Goal: Task Accomplishment & Management: Use online tool/utility

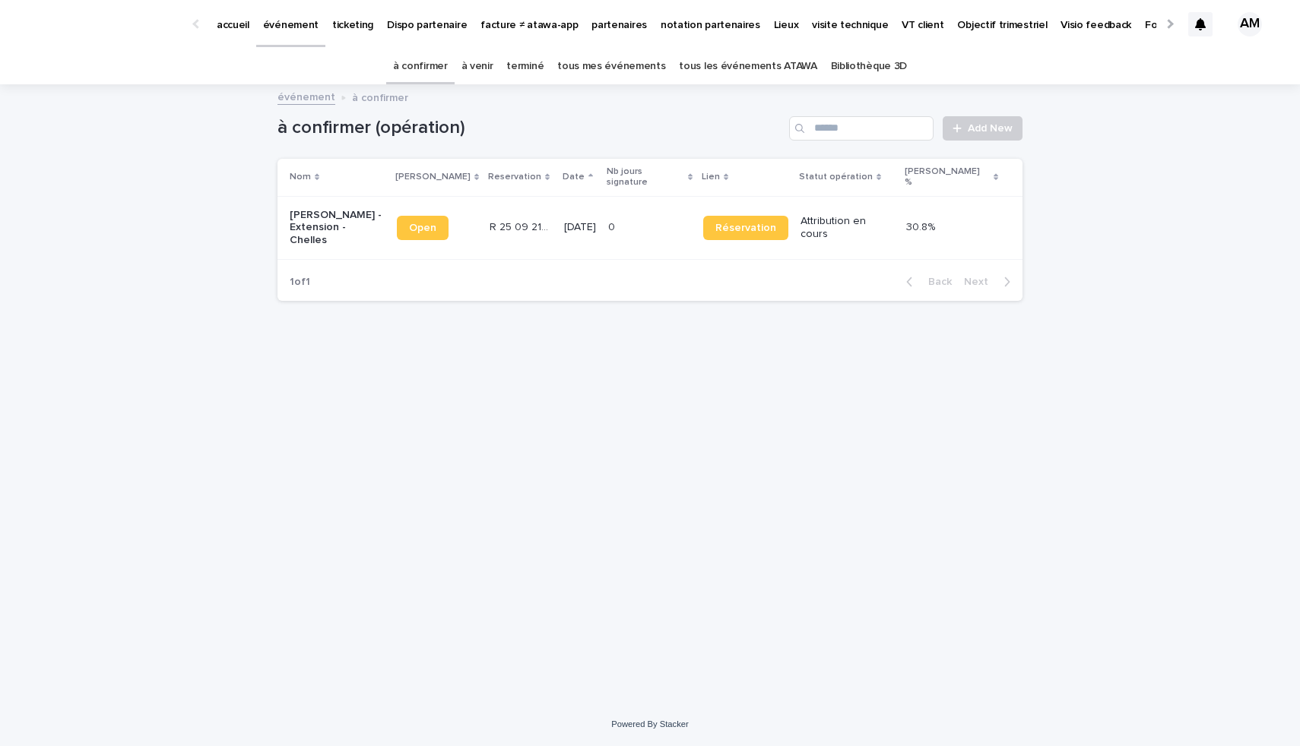
click at [305, 209] on p "[PERSON_NAME] - Extension - Chelles" at bounding box center [337, 228] width 95 height 38
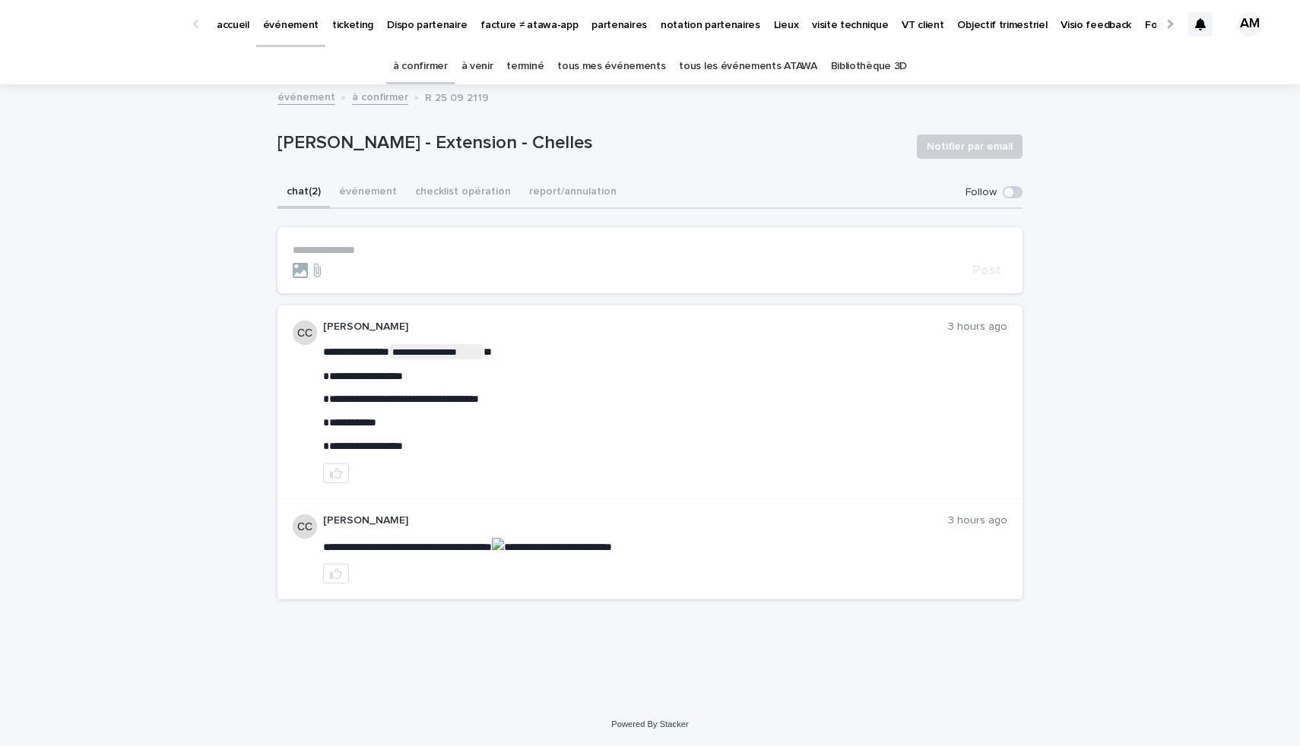
click at [291, 40] on link "événement" at bounding box center [290, 22] width 69 height 45
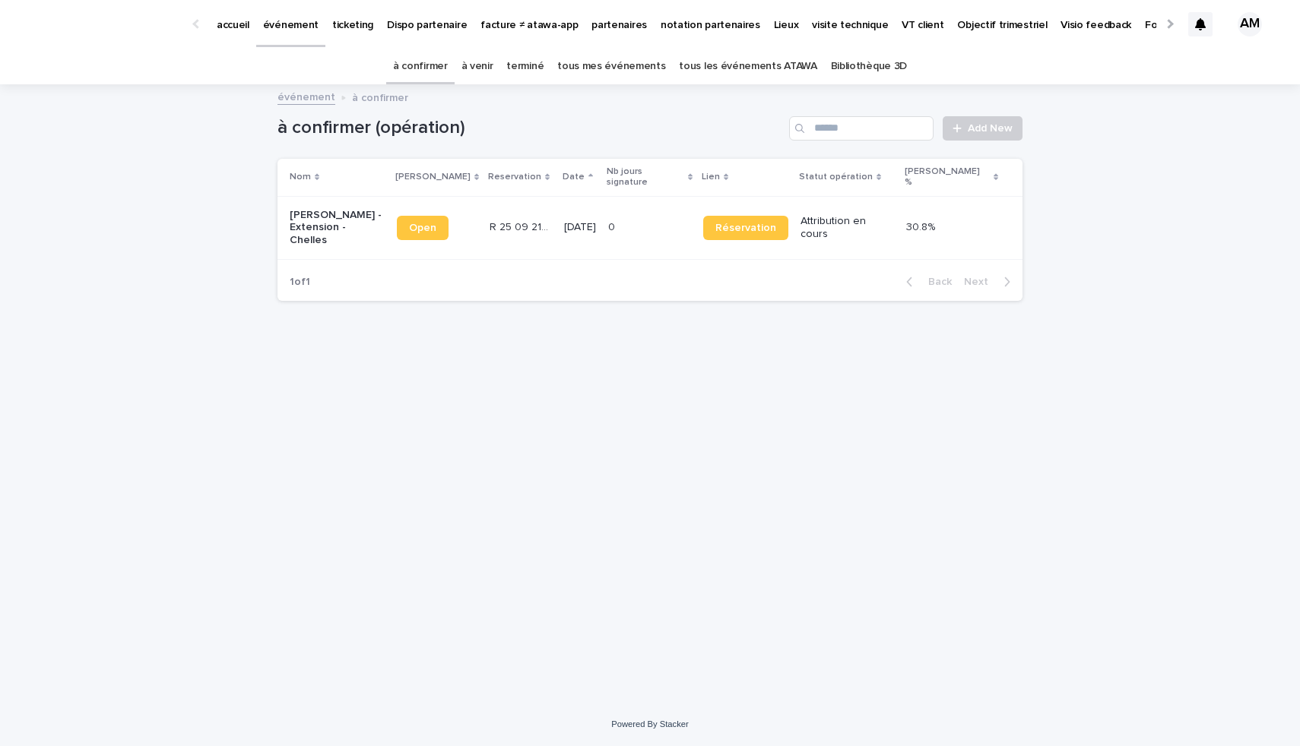
click at [323, 209] on p "[PERSON_NAME] - Extension - Chelles" at bounding box center [337, 228] width 95 height 38
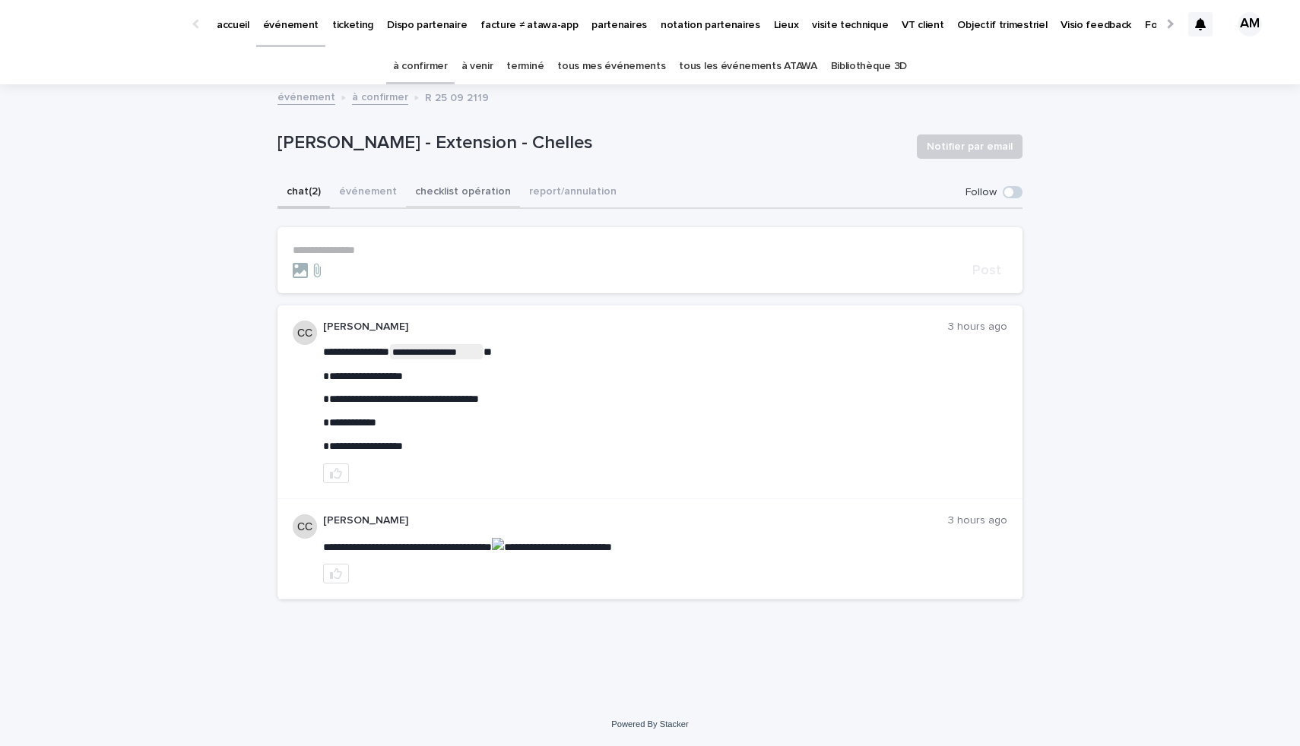
click at [458, 188] on button "checklist opération" at bounding box center [463, 193] width 114 height 32
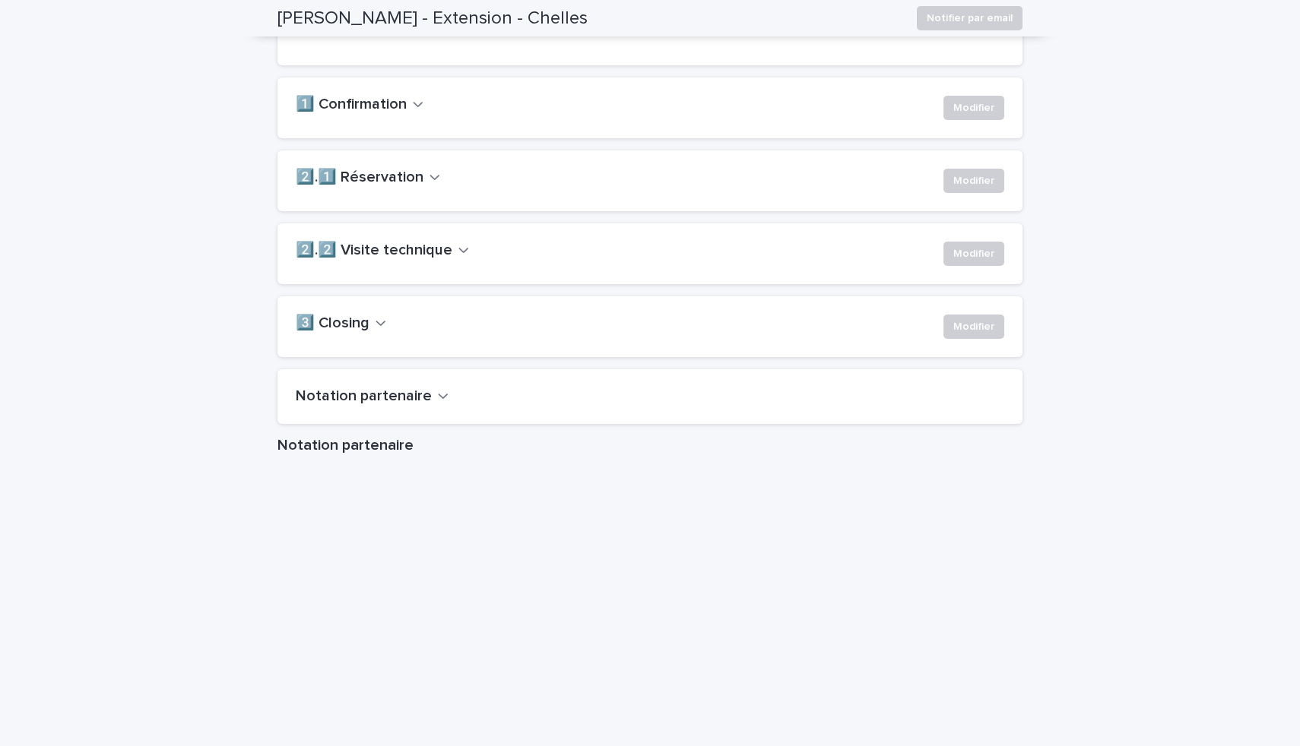
scroll to position [1057, 0]
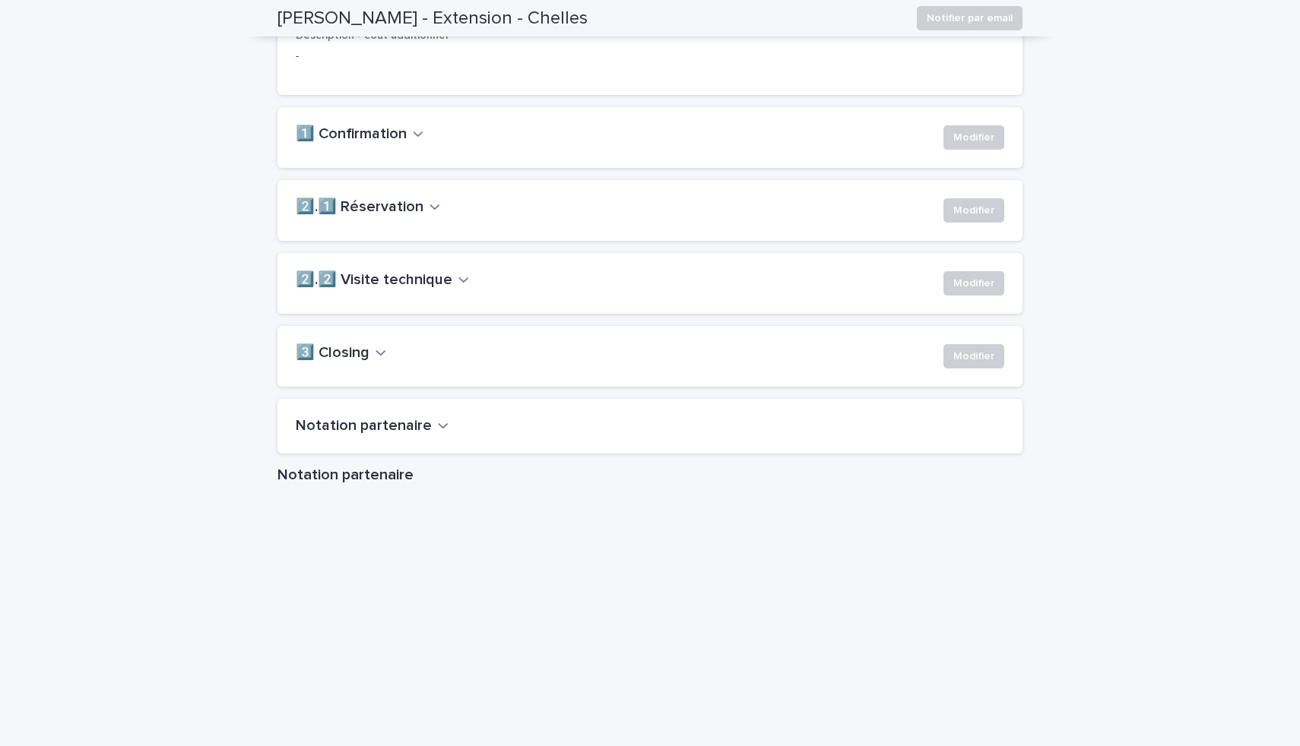
click at [413, 137] on icon "button" at bounding box center [417, 133] width 9 height 5
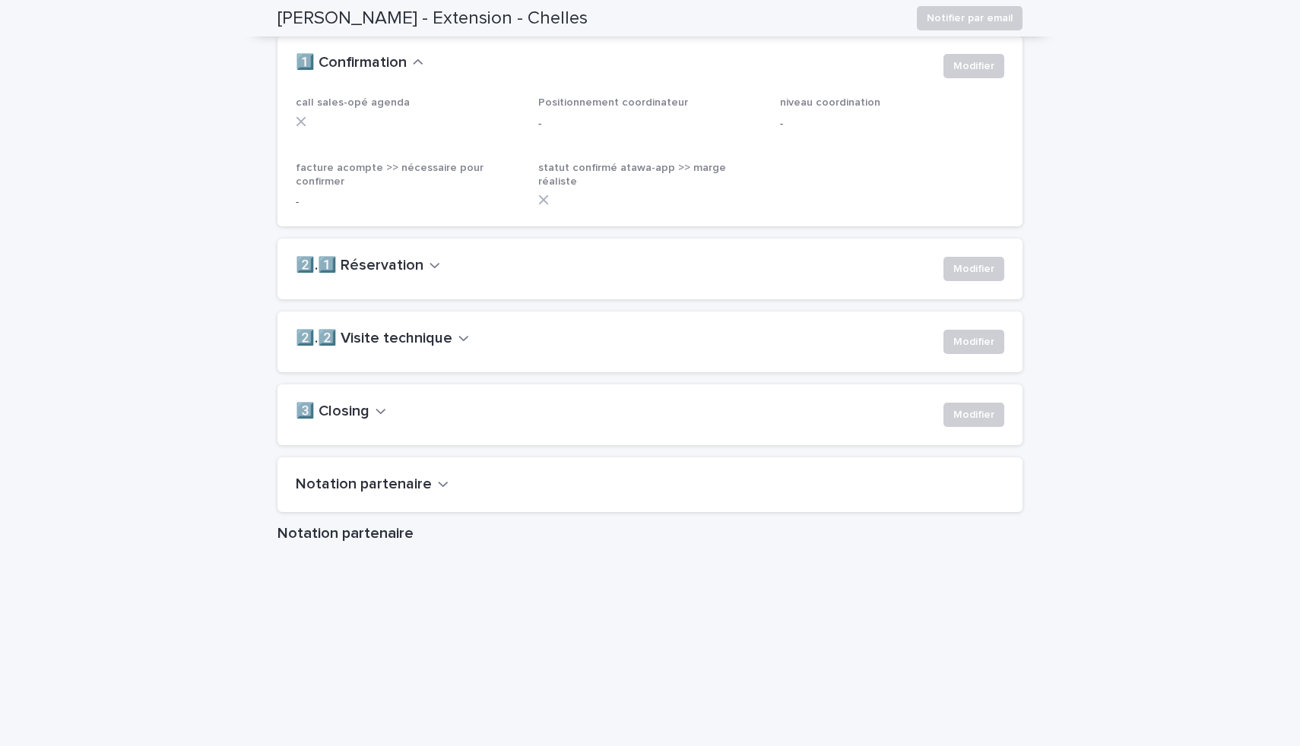
scroll to position [1129, 0]
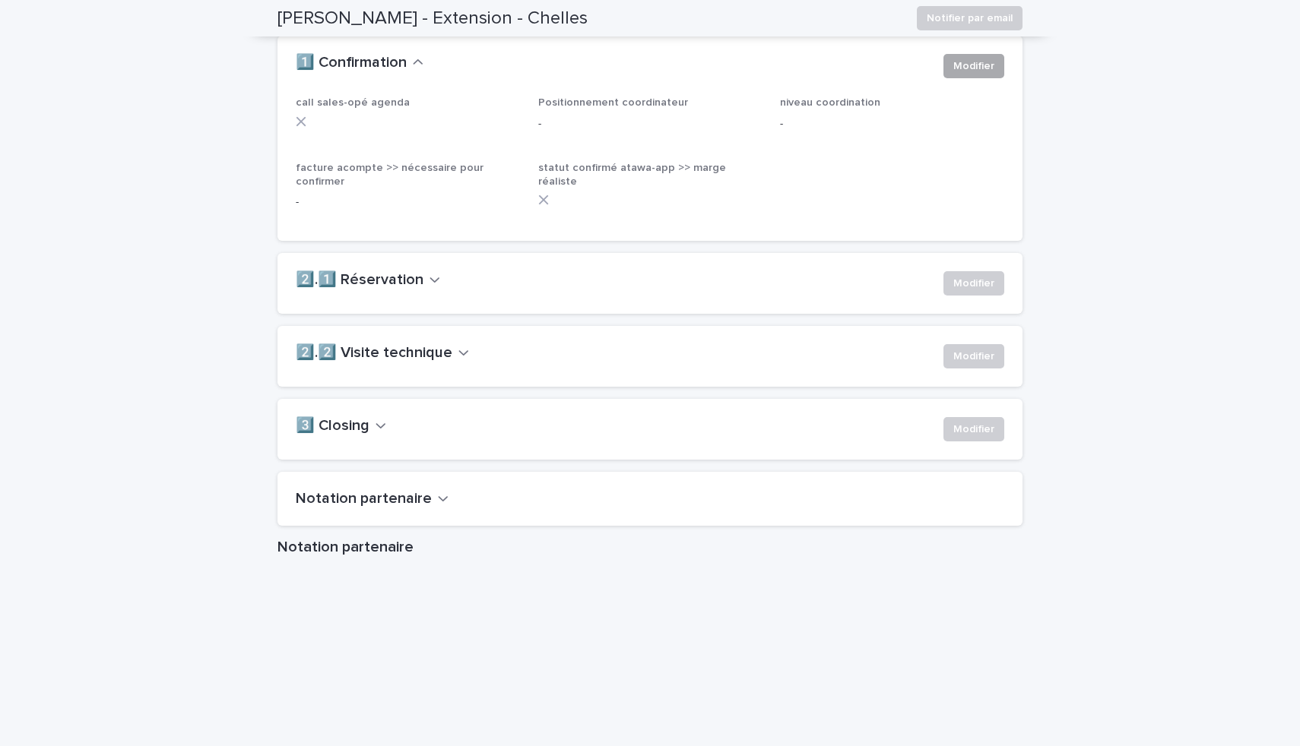
click at [980, 78] on button "Modifier" at bounding box center [973, 66] width 61 height 24
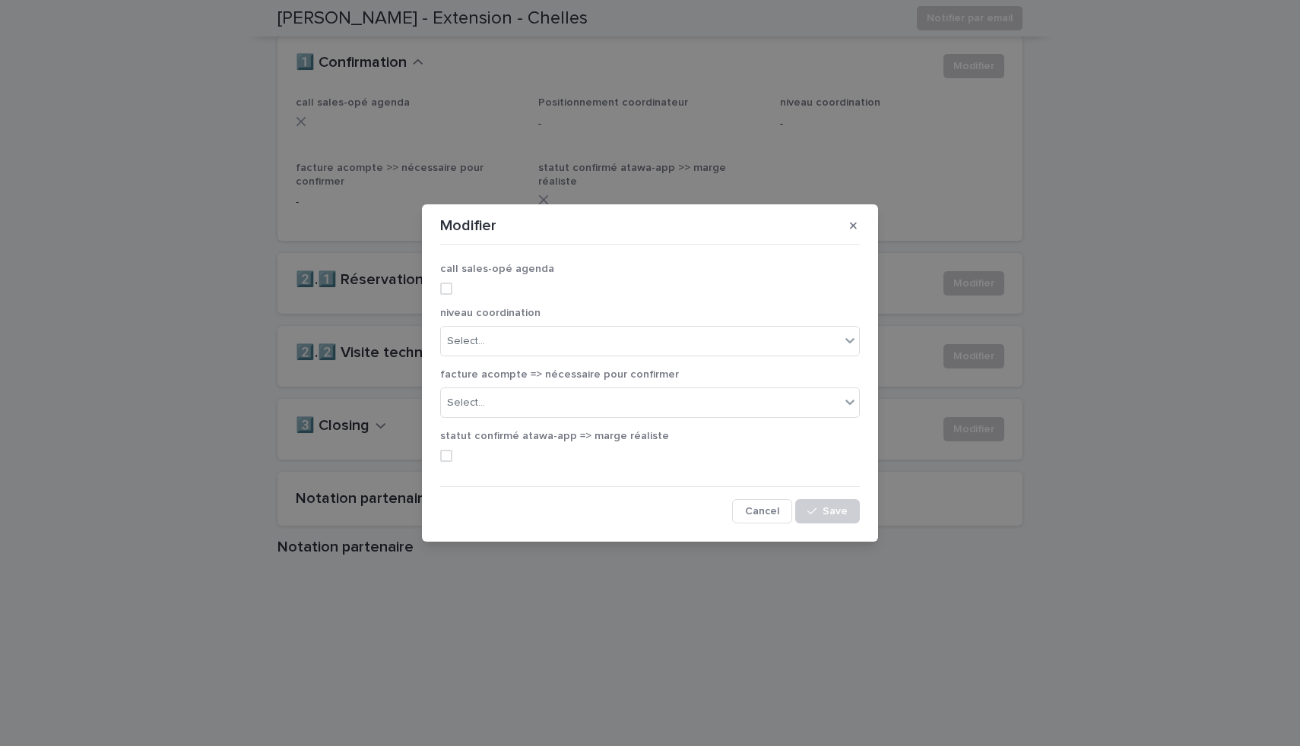
click at [450, 285] on span at bounding box center [446, 289] width 12 height 12
click at [504, 337] on div "Select..." at bounding box center [640, 341] width 399 height 25
click at [498, 372] on div "junior" at bounding box center [650, 370] width 418 height 27
click at [457, 410] on div "Select..." at bounding box center [466, 403] width 38 height 16
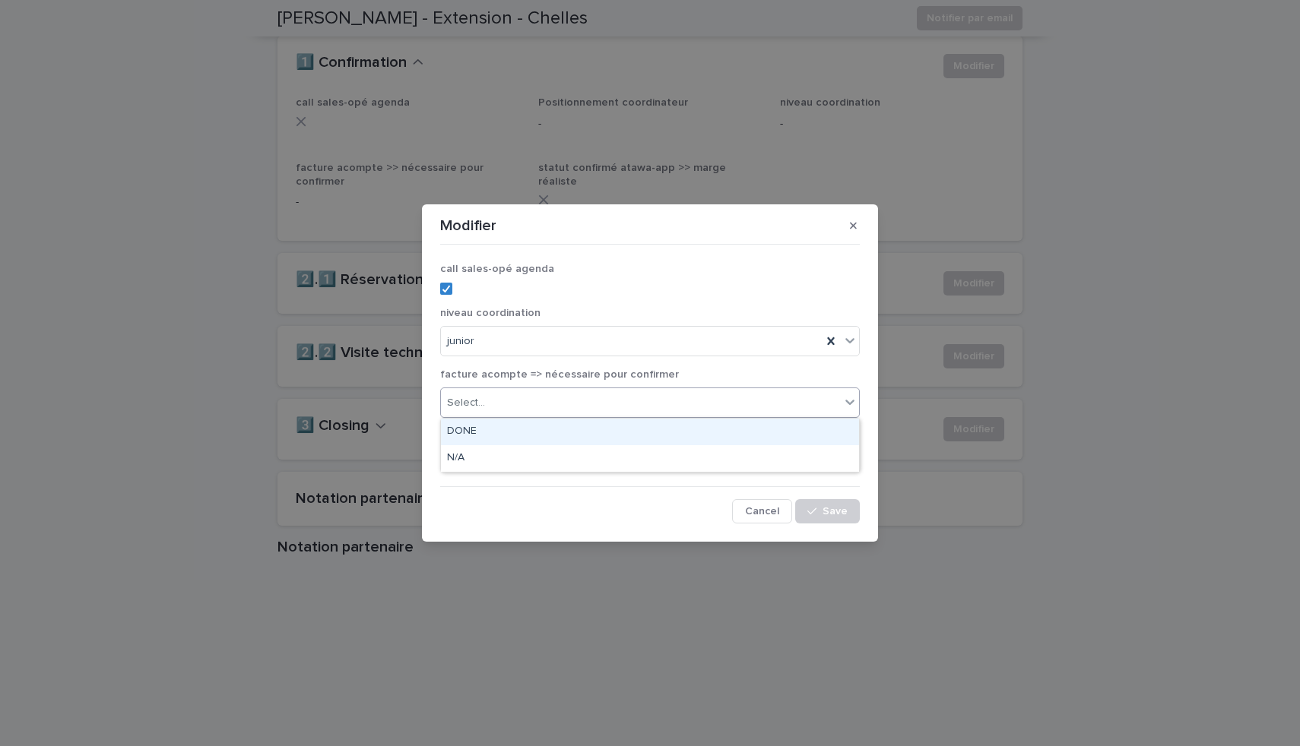
click at [468, 432] on div "DONE" at bounding box center [650, 432] width 418 height 27
click at [448, 455] on span at bounding box center [446, 456] width 12 height 12
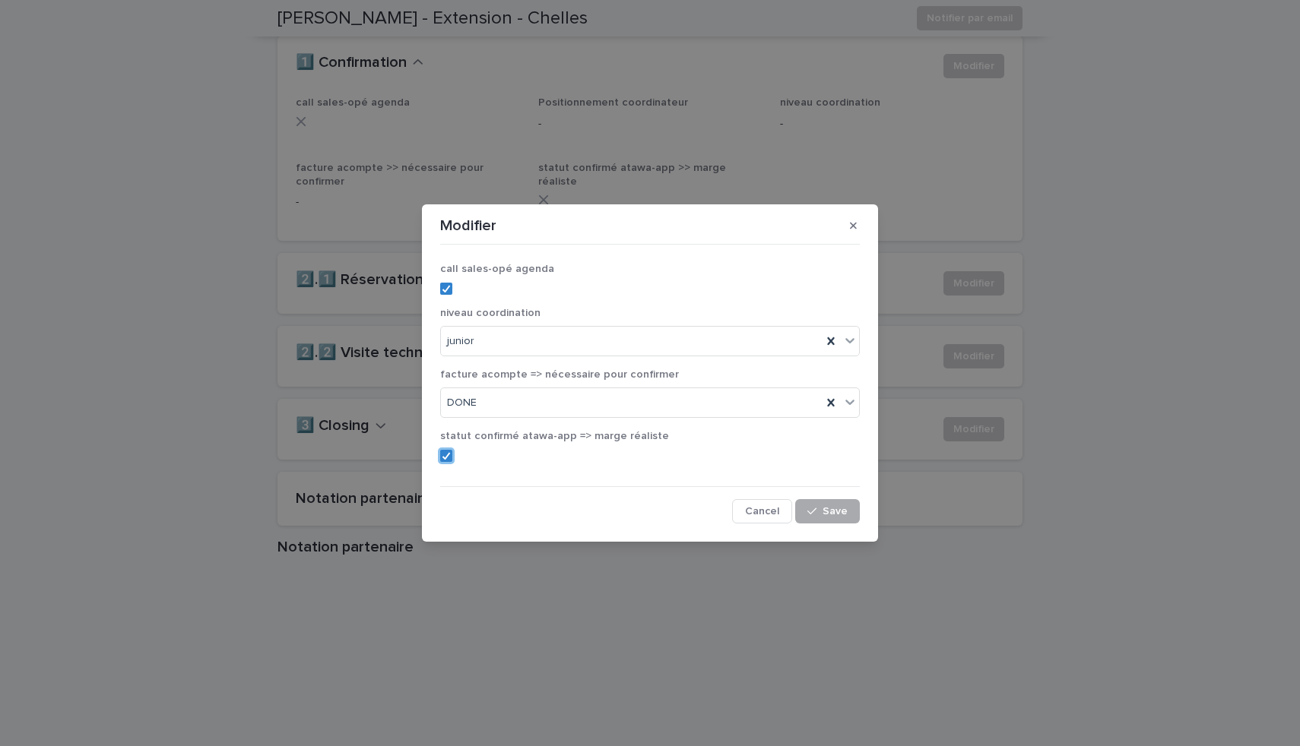
click at [830, 515] on span "Save" at bounding box center [834, 511] width 25 height 11
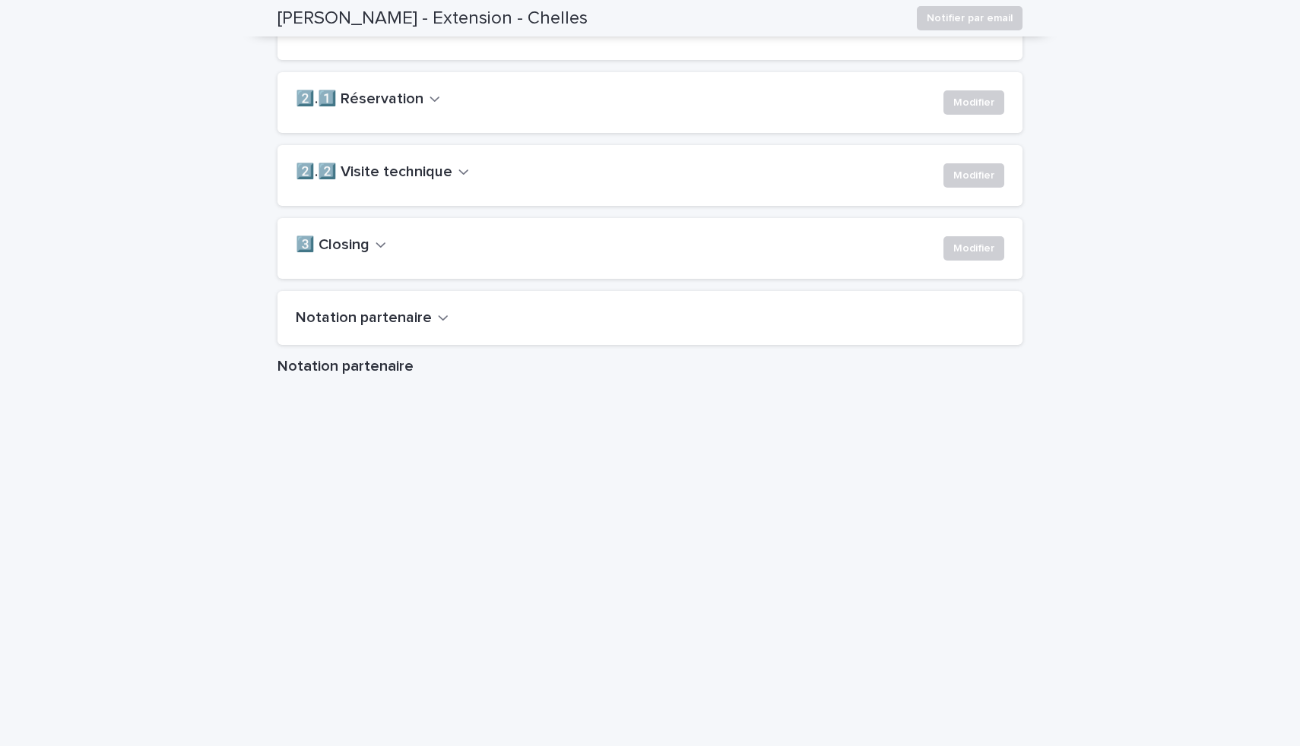
scroll to position [1334, 0]
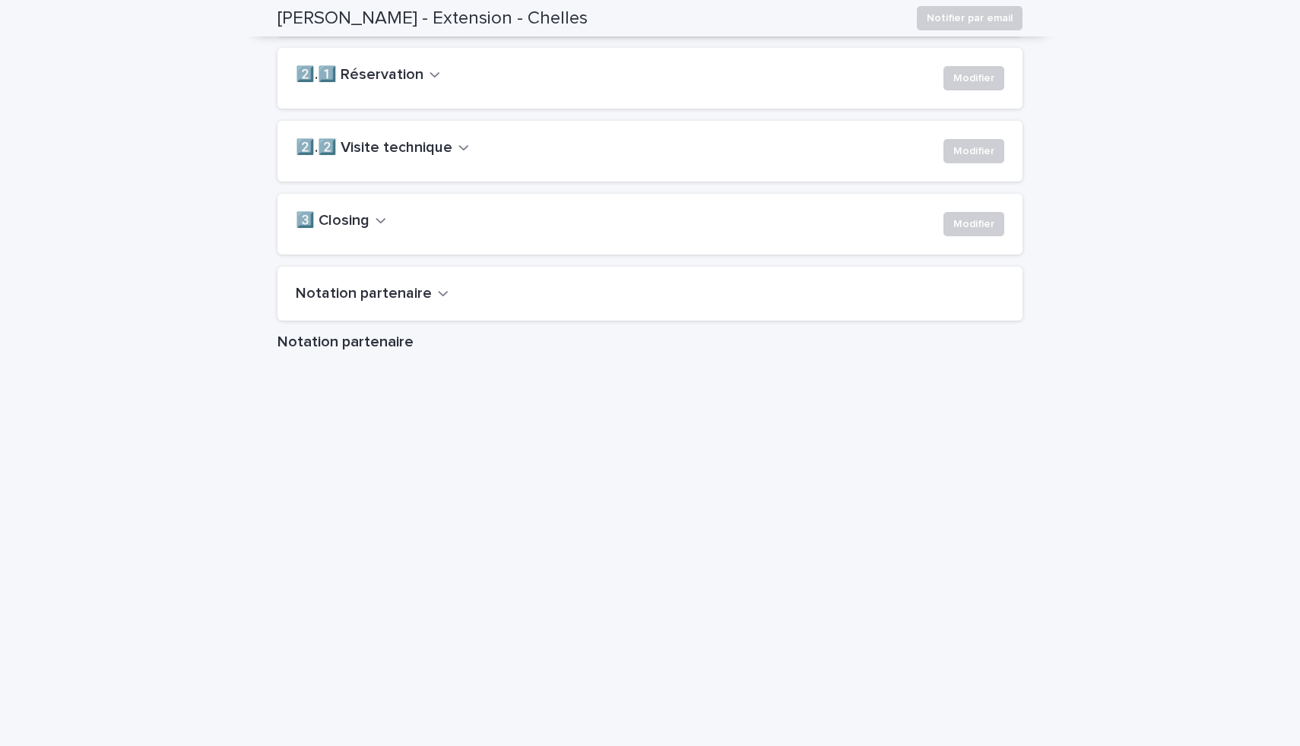
click at [429, 81] on icon "button" at bounding box center [434, 75] width 11 height 14
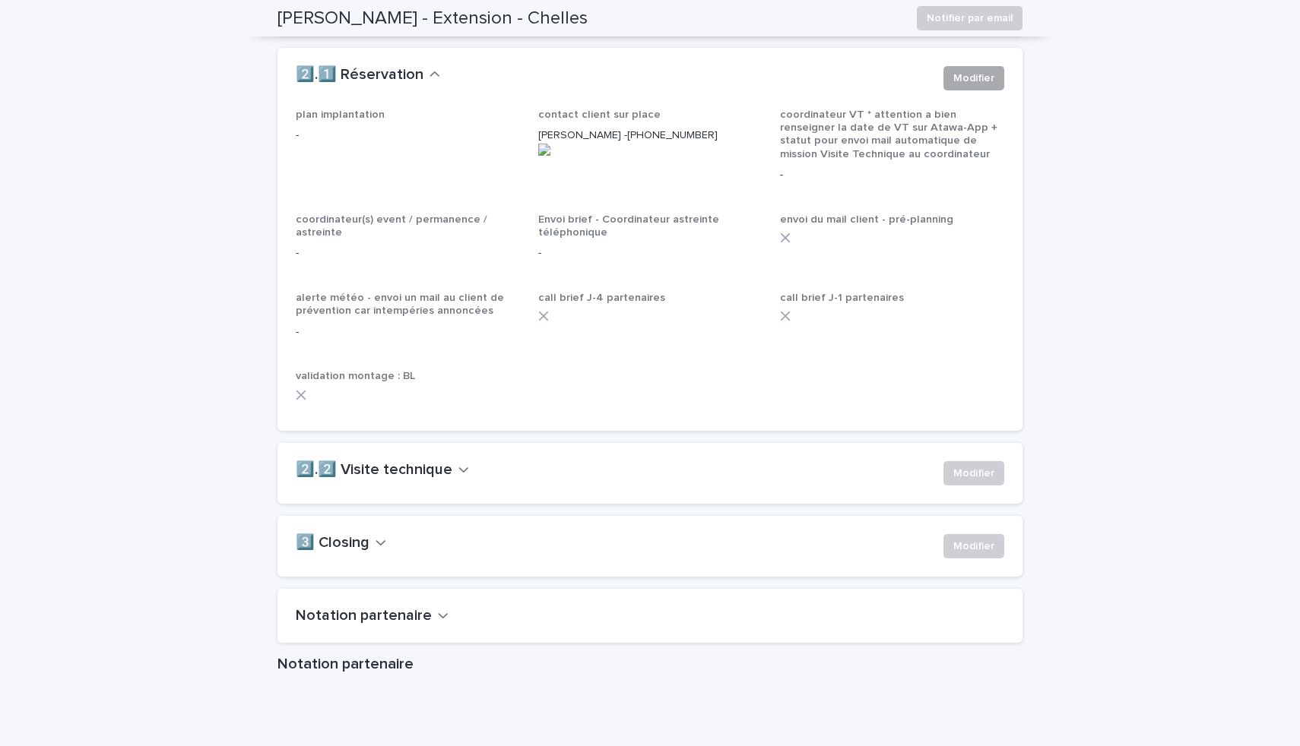
click at [953, 86] on span "Modifier" at bounding box center [973, 78] width 41 height 15
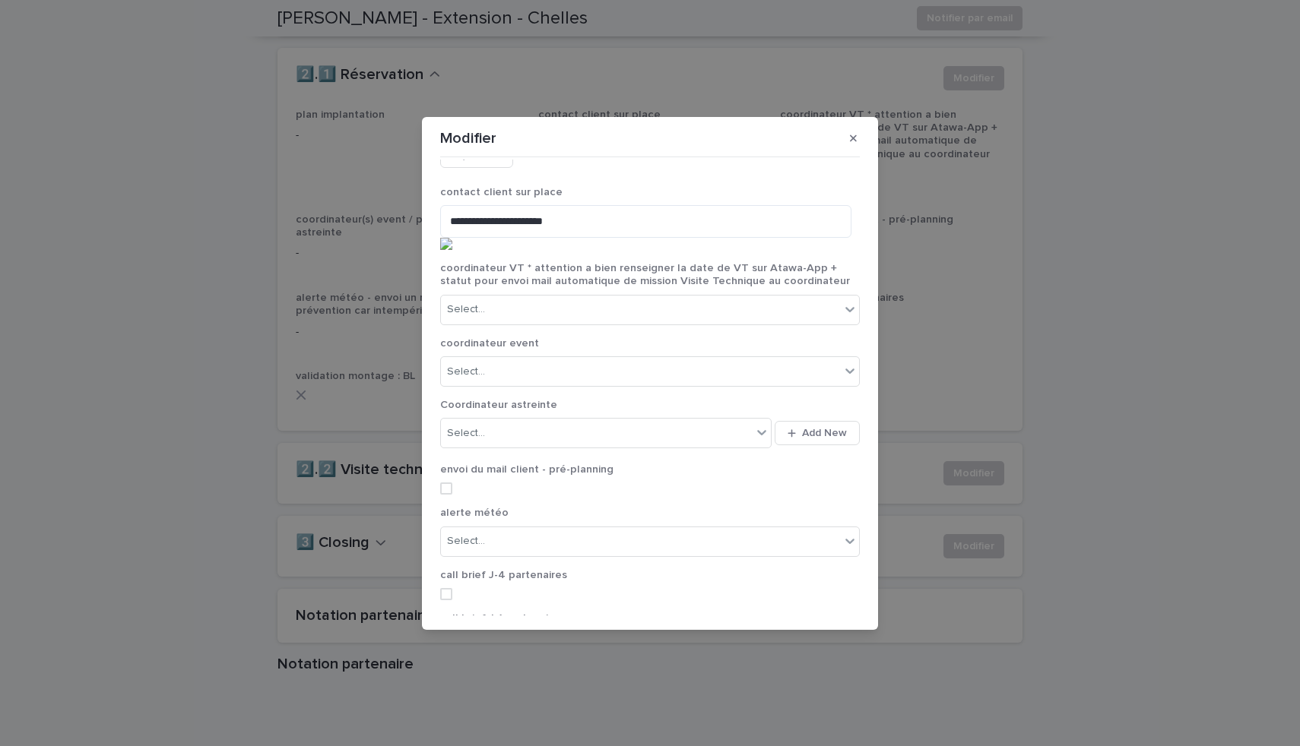
scroll to position [54, 0]
click at [521, 356] on div "Select..." at bounding box center [640, 368] width 399 height 25
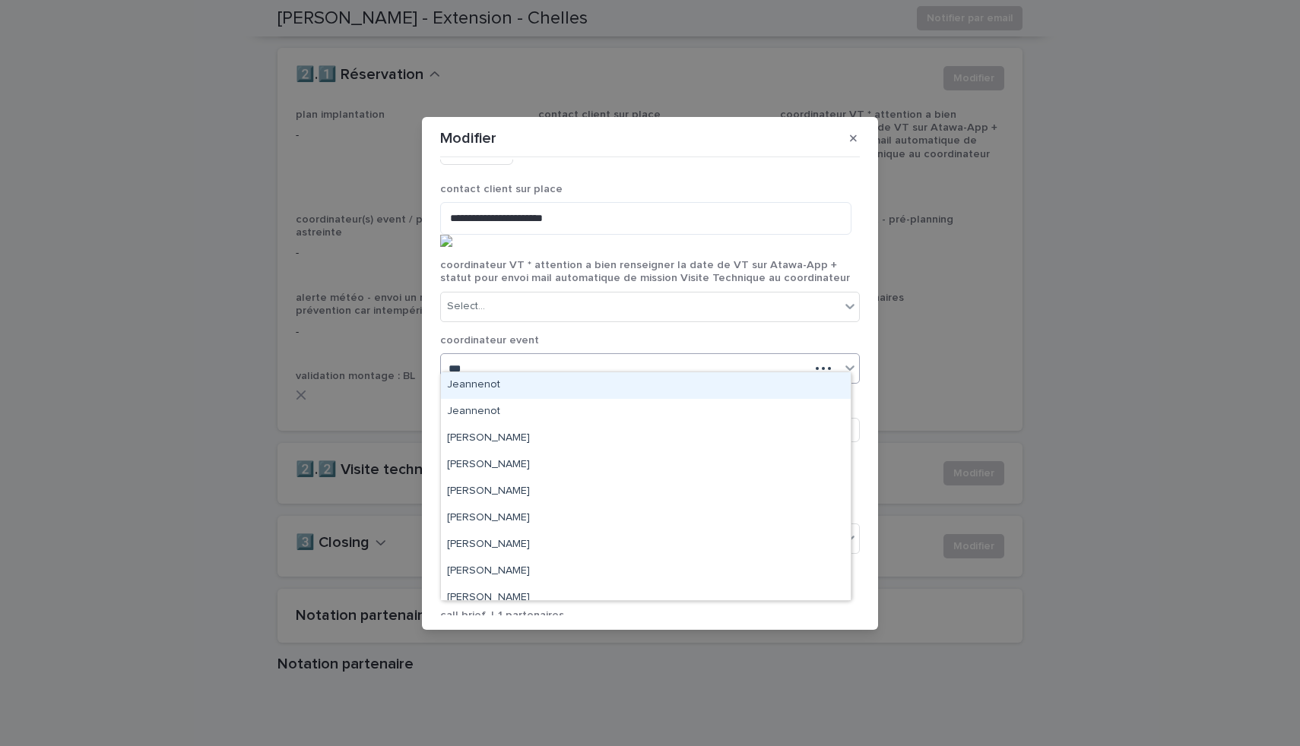
type input "****"
click at [526, 378] on div "[PERSON_NAME]" at bounding box center [646, 385] width 410 height 27
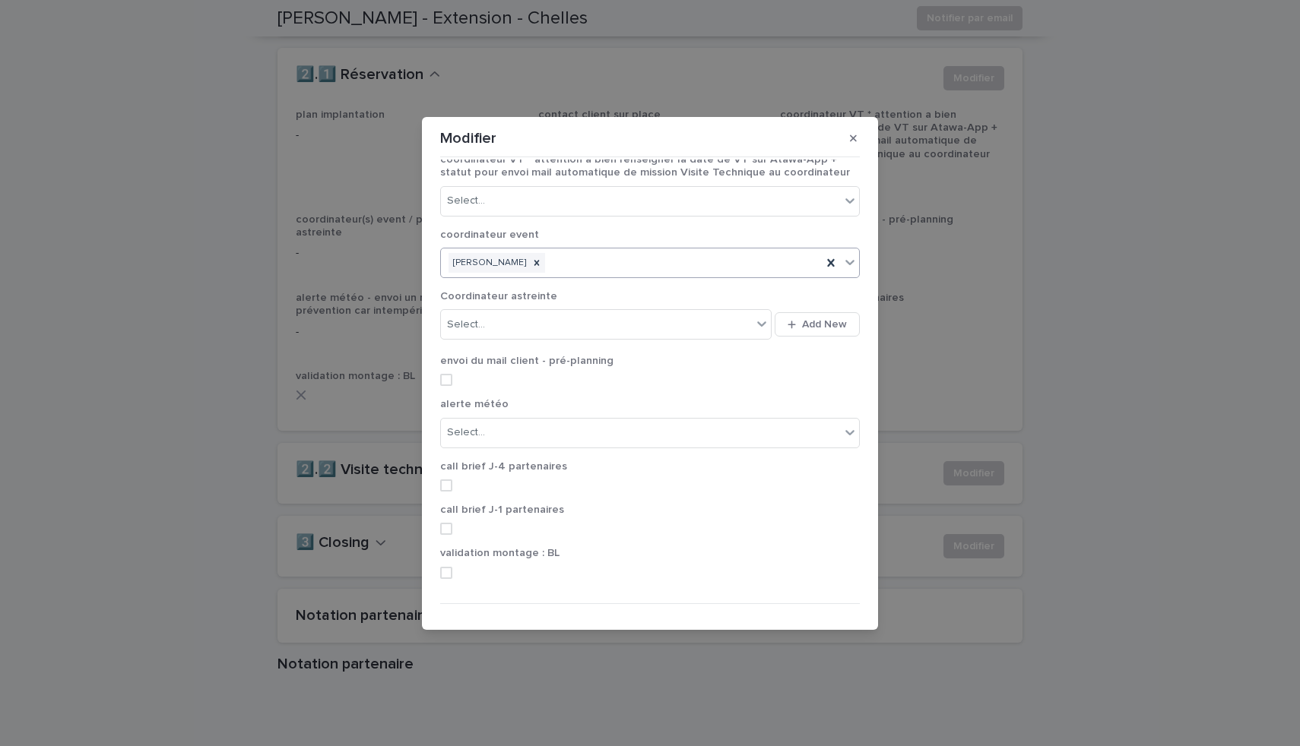
scroll to position [173, 0]
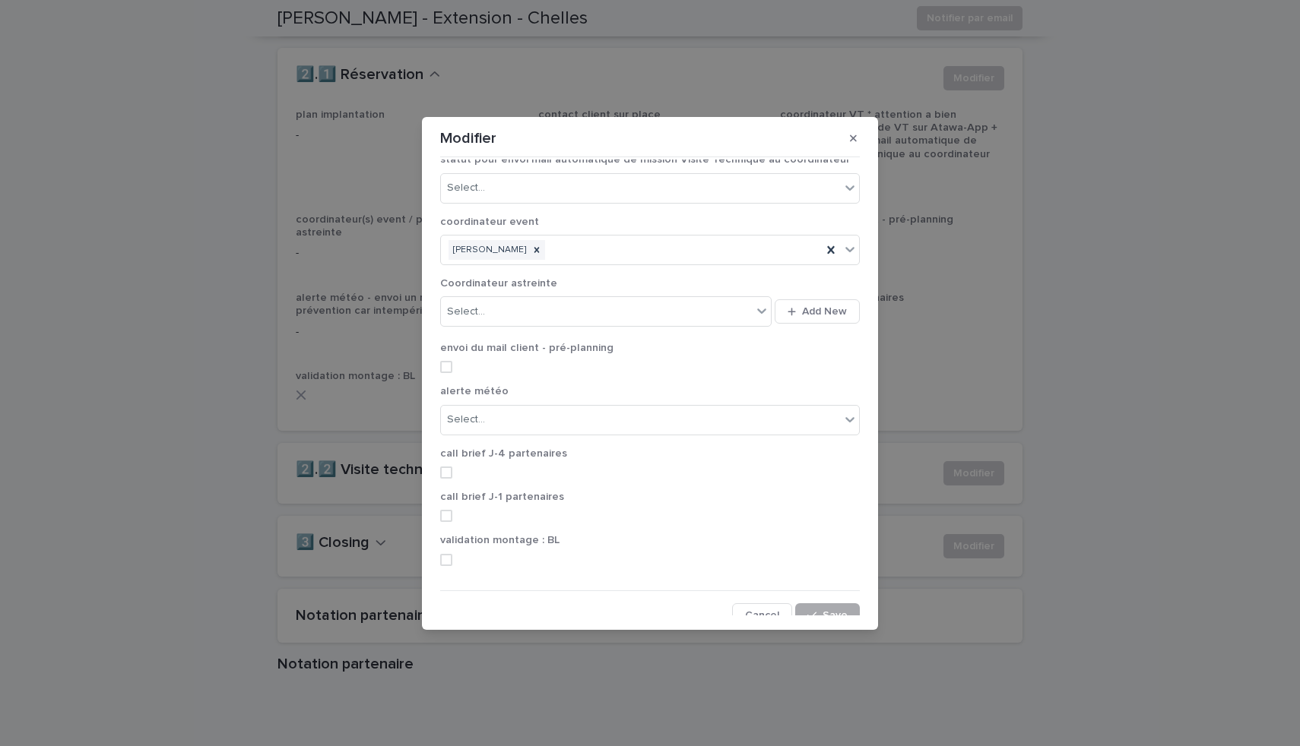
click at [826, 610] on span "Save" at bounding box center [834, 615] width 25 height 11
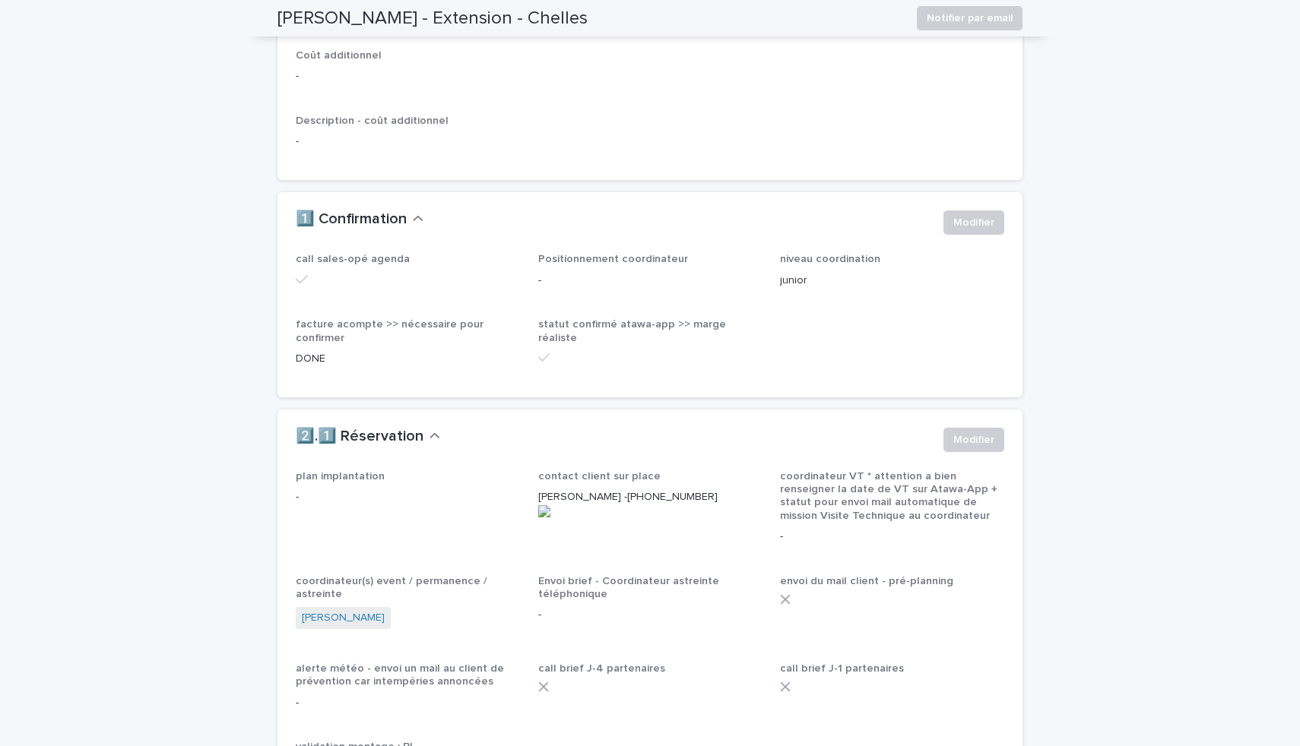
scroll to position [969, 0]
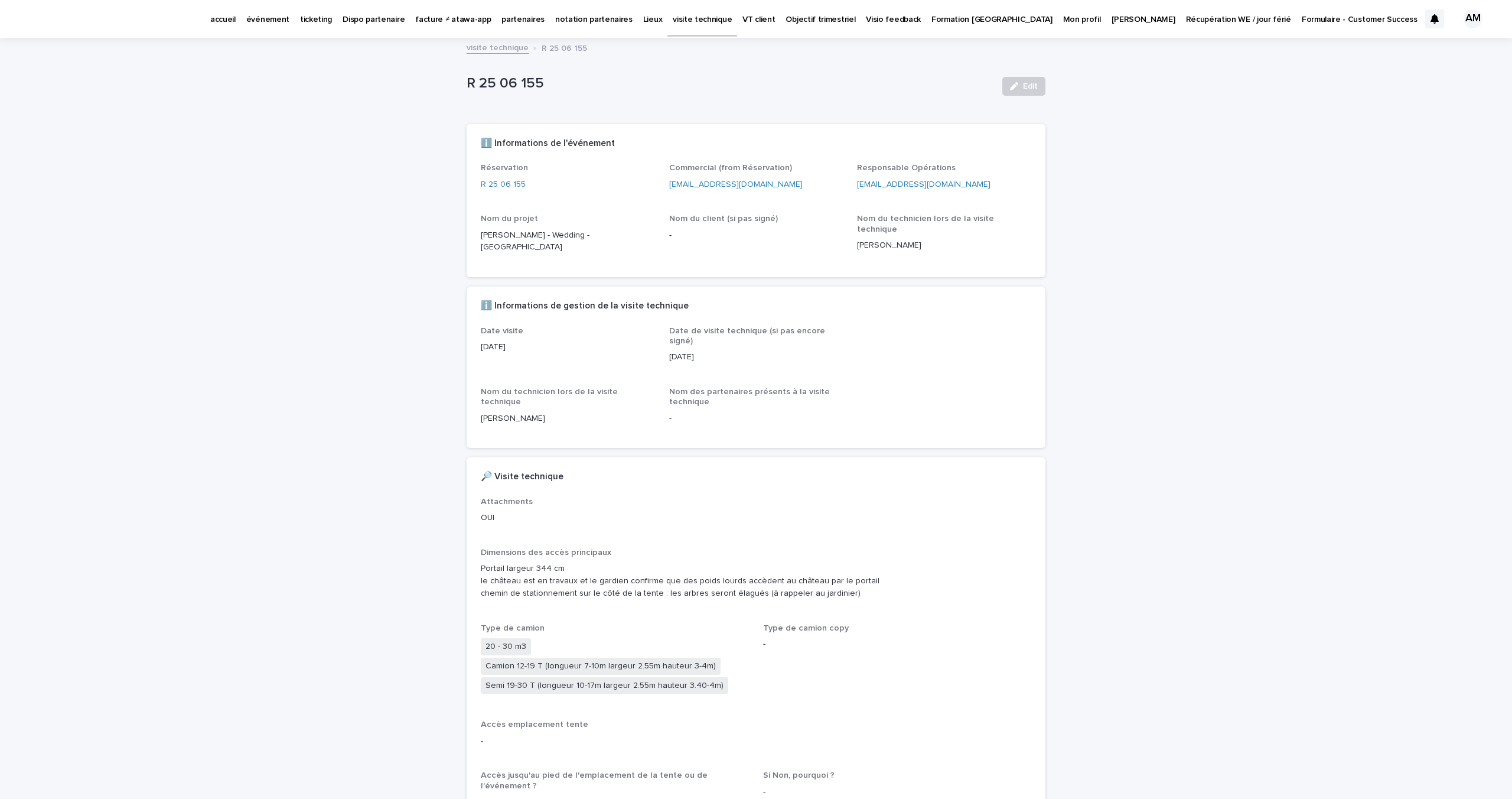
click at [282, 21] on p "événement" at bounding box center [267, 12] width 43 height 25
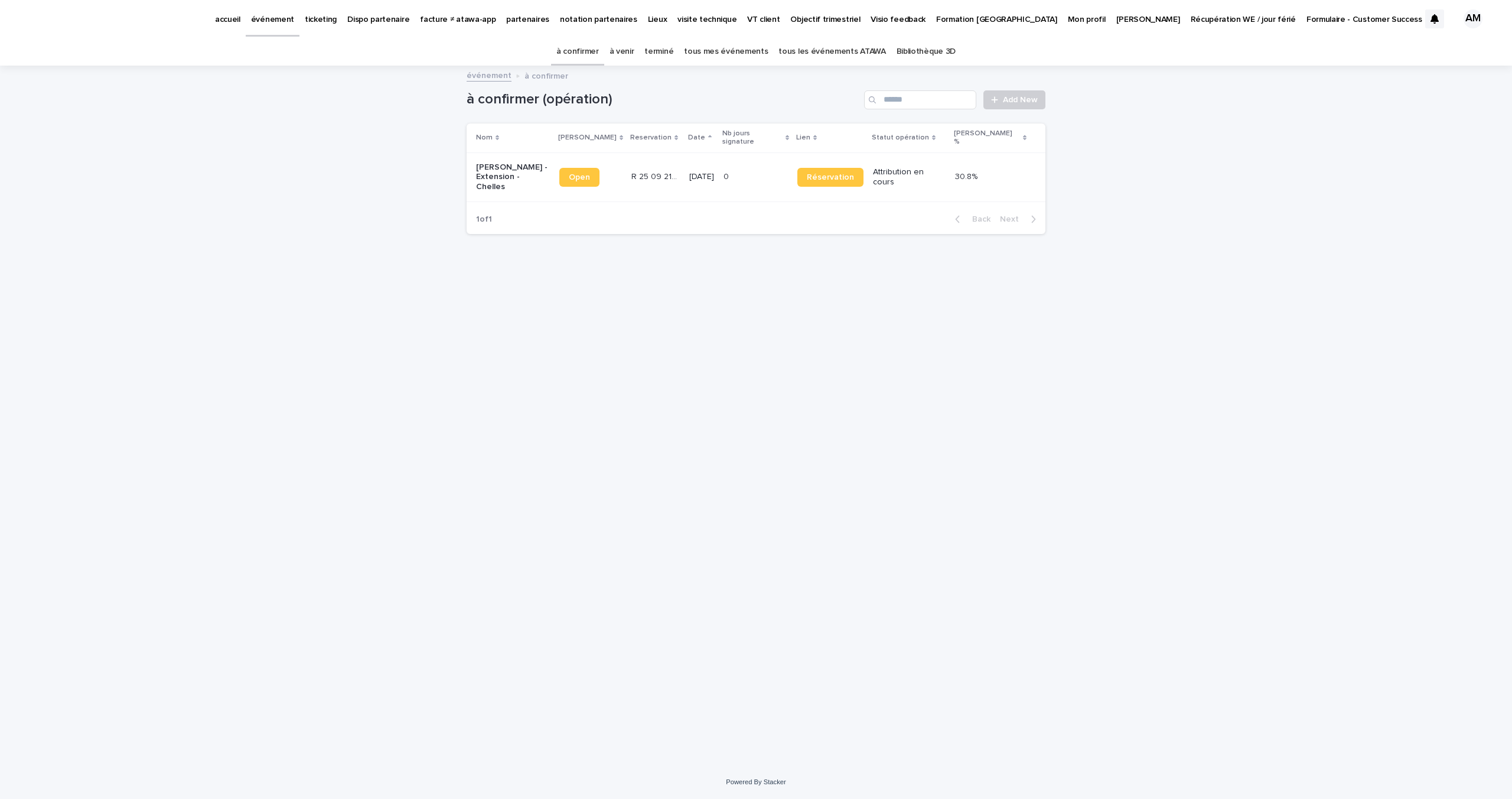
click at [485, 162] on p "[PERSON_NAME] - Extension - Chelles" at bounding box center [513, 177] width 74 height 30
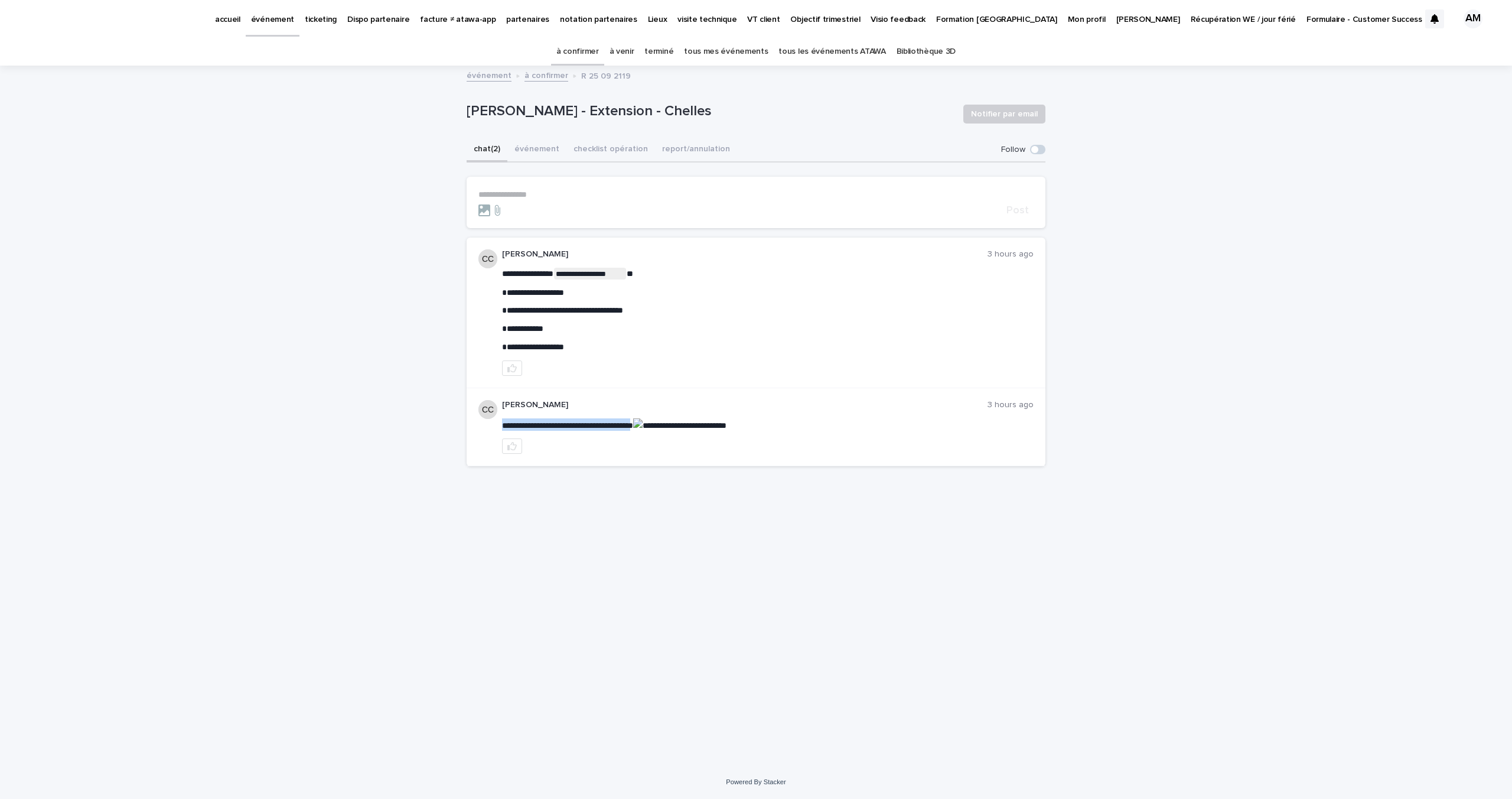
drag, startPoint x: 572, startPoint y: 424, endPoint x: 653, endPoint y: 421, distance: 81.1
click at [664, 438] on div at bounding box center [768, 446] width 531 height 16
drag, startPoint x: 573, startPoint y: 424, endPoint x: 661, endPoint y: 422, distance: 88.0
click at [661, 422] on span "**********" at bounding box center [614, 425] width 225 height 9
copy span "**********"
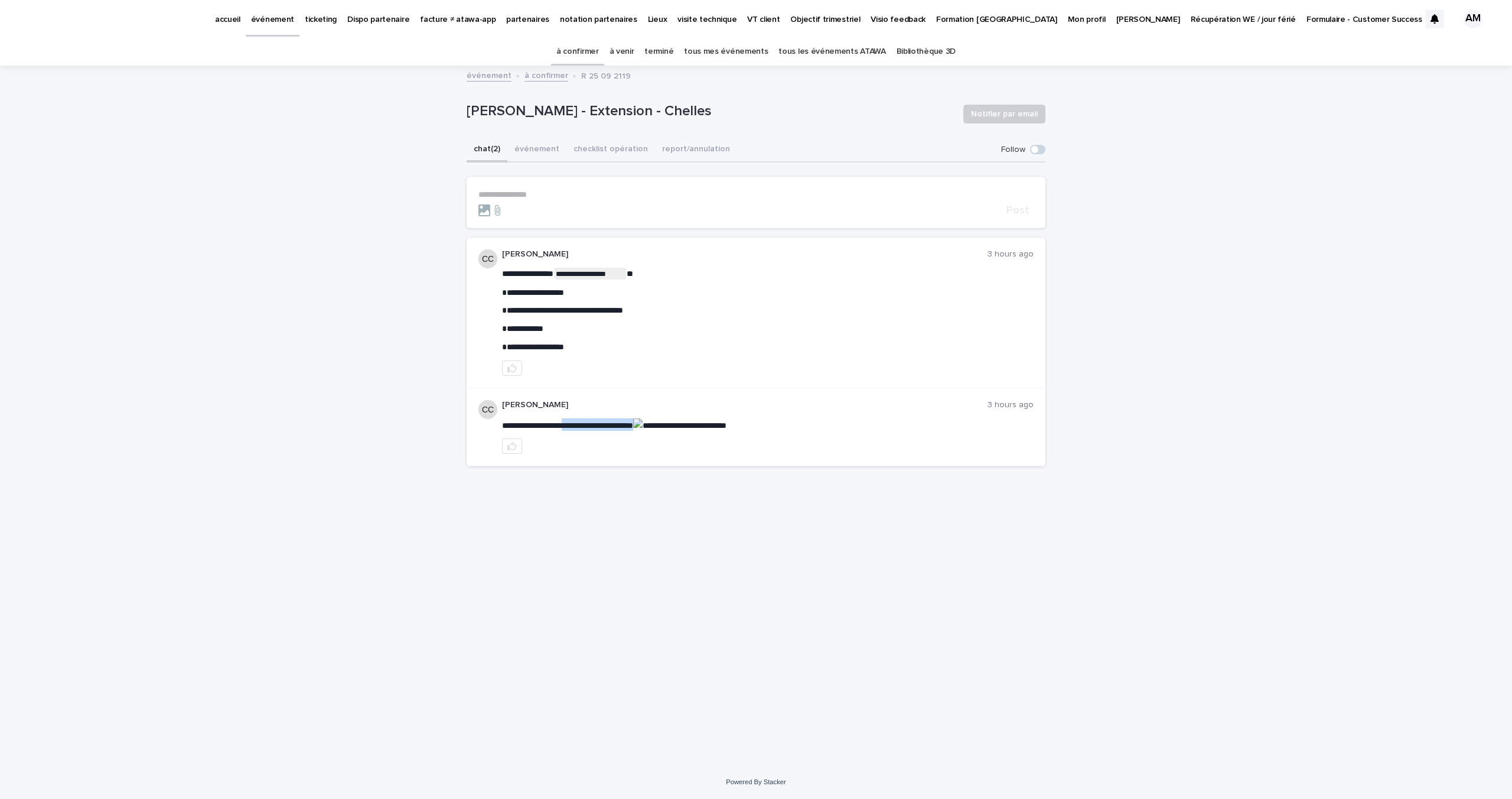
copy span "**********"
click at [559, 427] on p "**********" at bounding box center [768, 424] width 531 height 12
drag, startPoint x: 573, startPoint y: 422, endPoint x: 660, endPoint y: 424, distance: 87.0
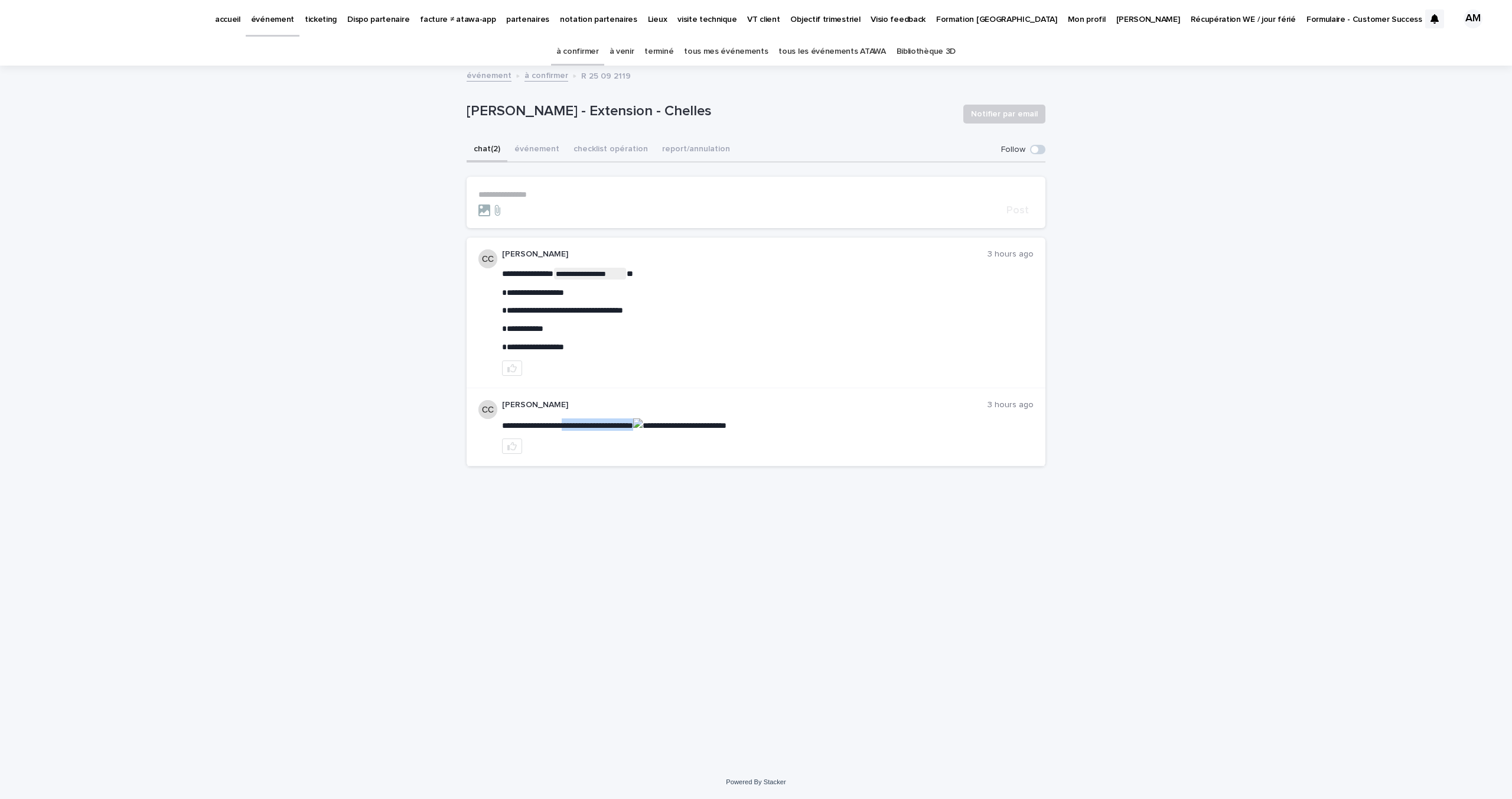
click at [660, 424] on span "**********" at bounding box center [614, 425] width 225 height 9
copy span "**********"
